Goal: Information Seeking & Learning: Stay updated

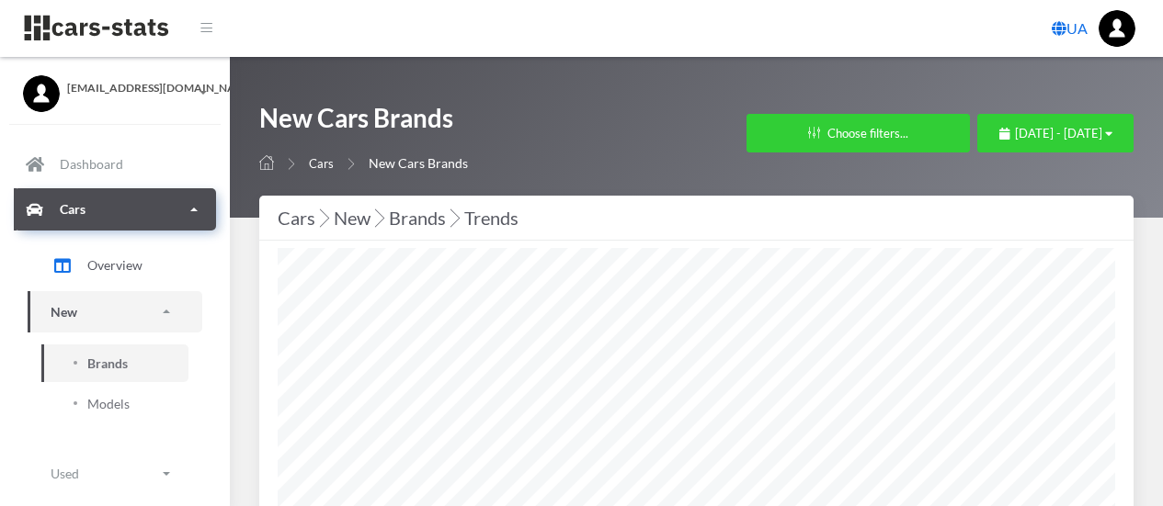
select select "25"
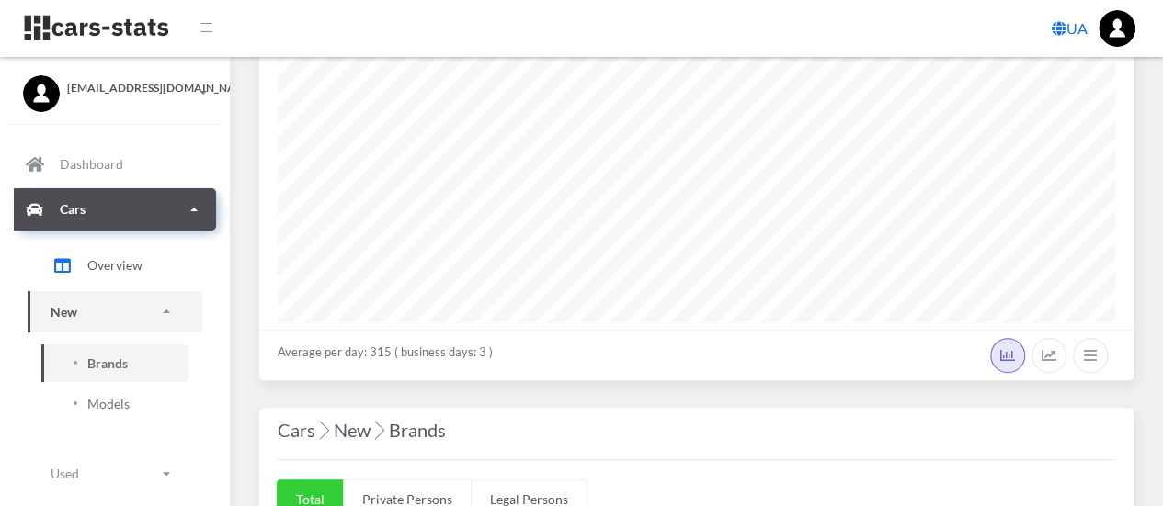
scroll to position [90, 0]
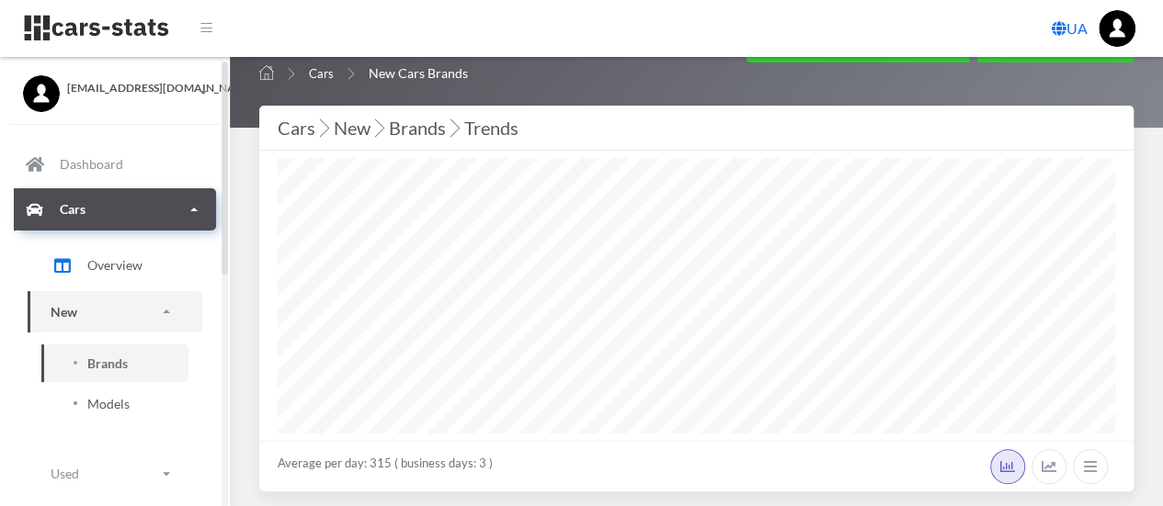
click at [92, 402] on span "Models" at bounding box center [108, 403] width 42 height 19
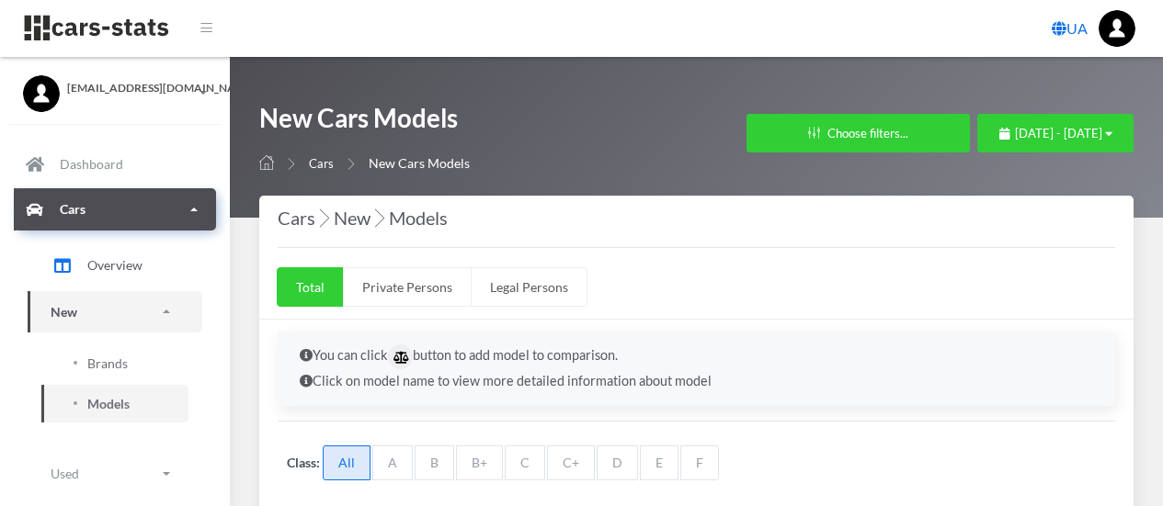
select select "25"
click at [1083, 130] on span "August 9, 2025 - September 8, 2025" at bounding box center [1058, 133] width 87 height 15
drag, startPoint x: 721, startPoint y: 123, endPoint x: 1094, endPoint y: 134, distance: 373.3
click at [1094, 134] on div "New Cars Models Cars New Cars Models Filters in Cars × Brands (Up to 10 brands)…" at bounding box center [696, 137] width 874 height 73
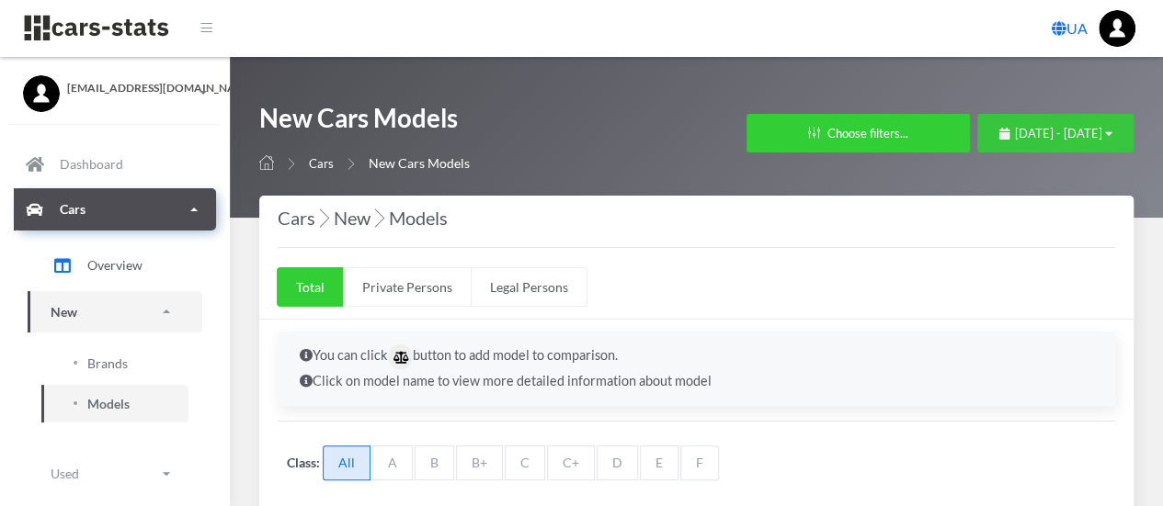
click at [1094, 134] on span "August 9, 2025 - September 8, 2025" at bounding box center [1058, 133] width 87 height 15
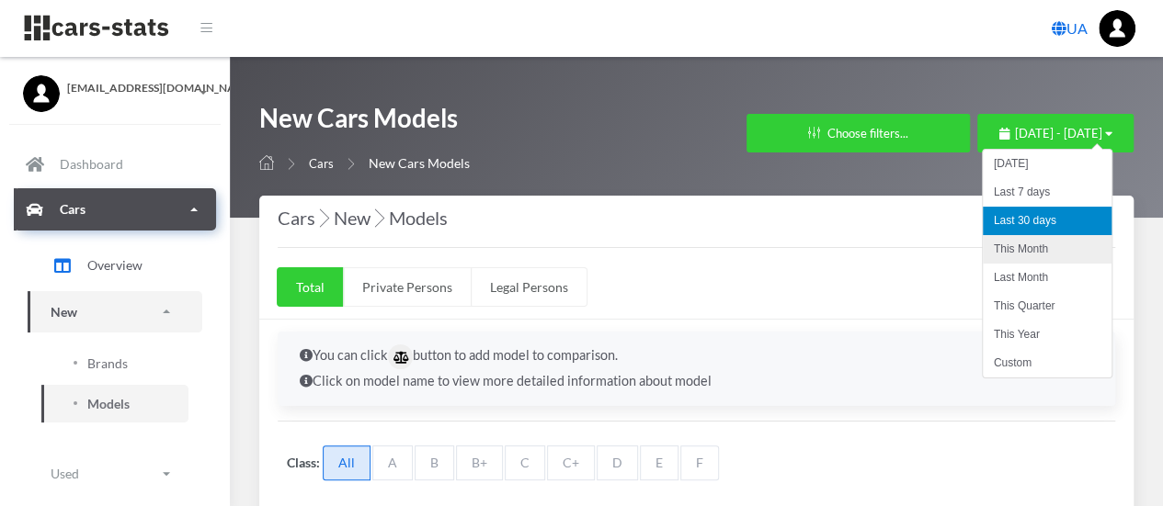
click at [1031, 242] on li "This Month" at bounding box center [1046, 249] width 129 height 28
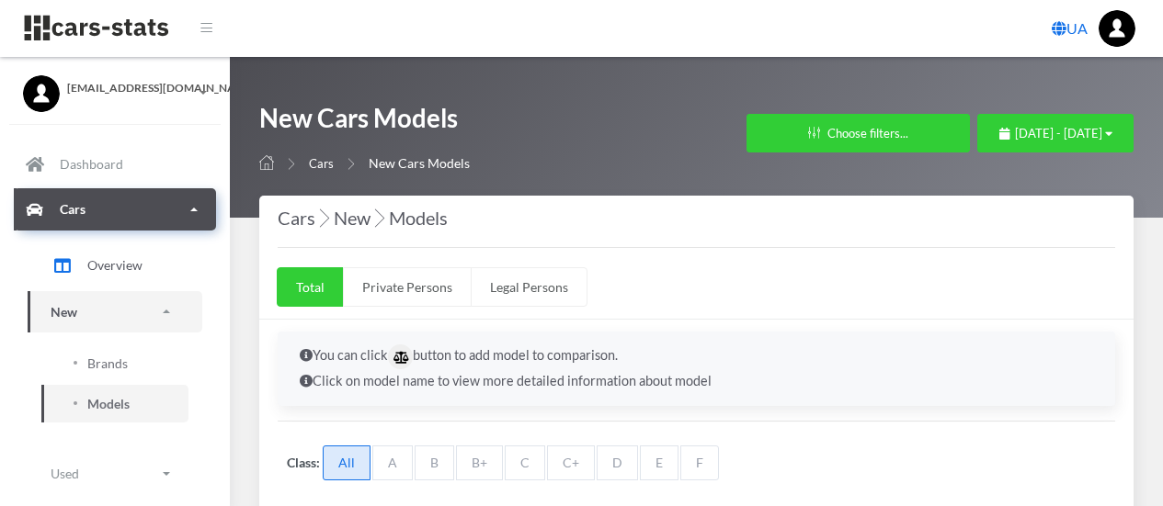
select select "25"
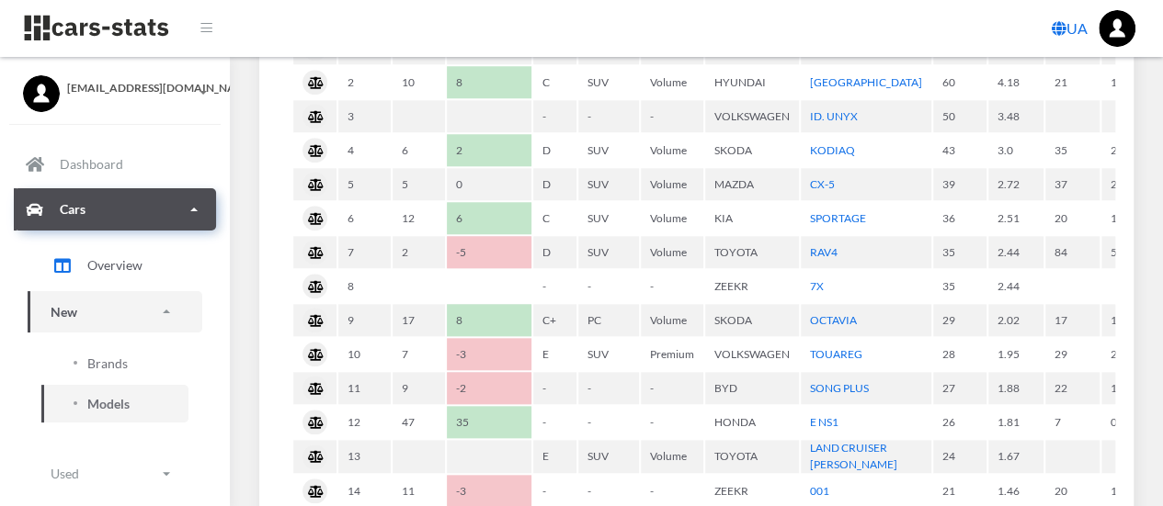
scroll to position [671, 0]
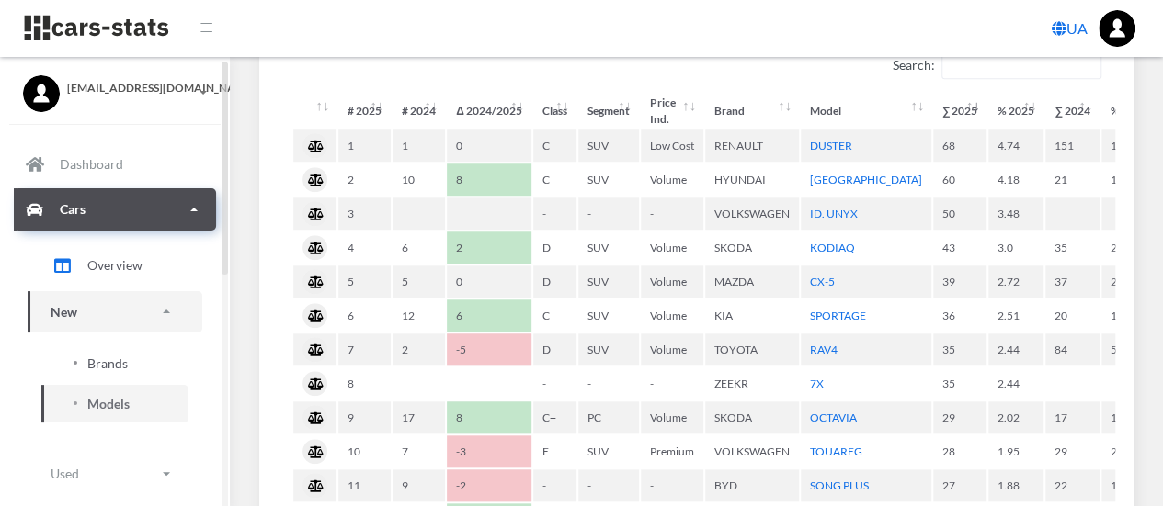
click at [96, 363] on span "Brands" at bounding box center [107, 363] width 40 height 19
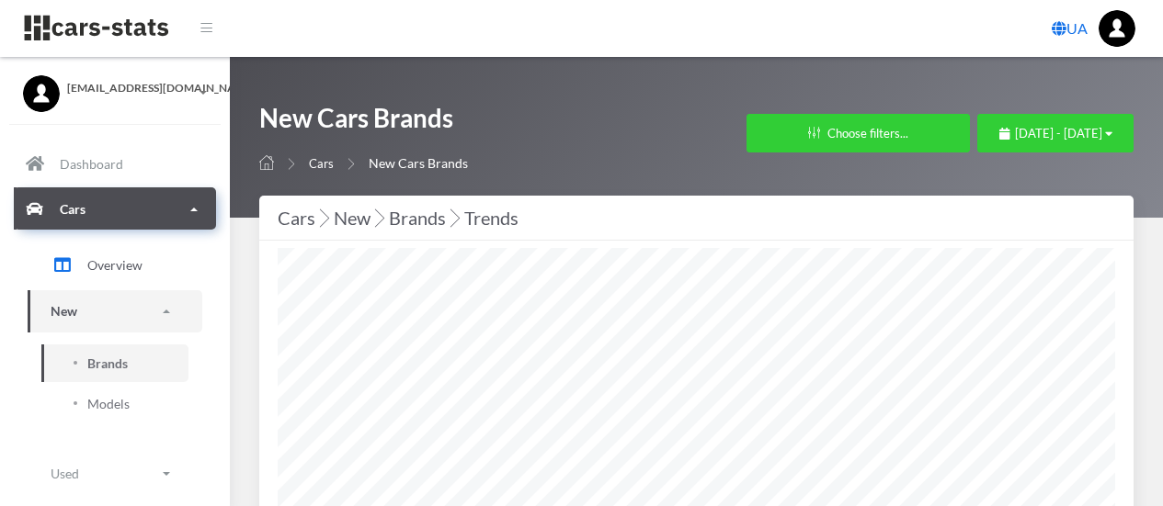
select select "25"
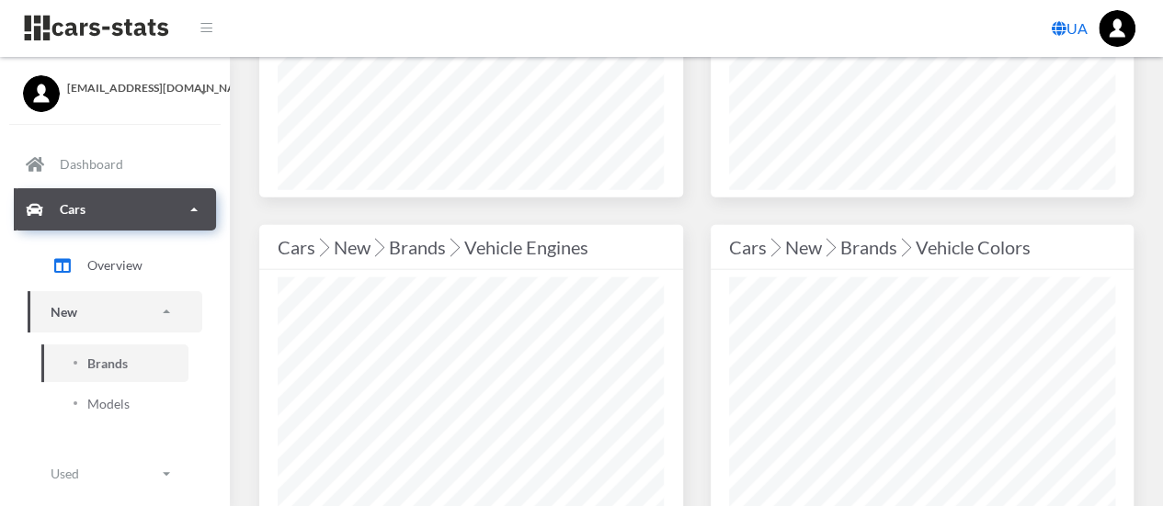
scroll to position [2186, 0]
